Goal: Find contact information: Find contact information

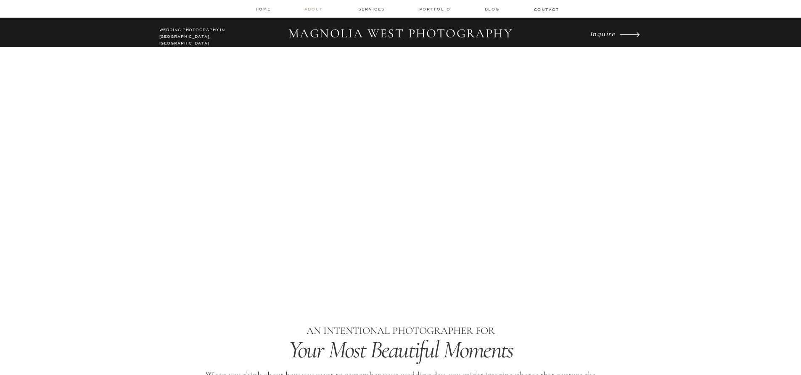
click at [321, 11] on nav "about" at bounding box center [314, 9] width 21 height 6
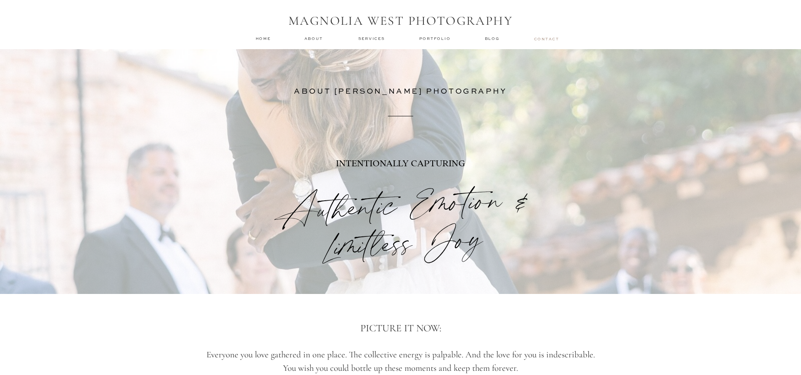
click at [543, 37] on nav "contact" at bounding box center [546, 38] width 24 height 5
